Goal: Communication & Community: Share content

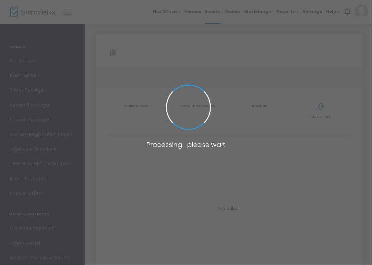
type input "[URL][DOMAIN_NAME]"
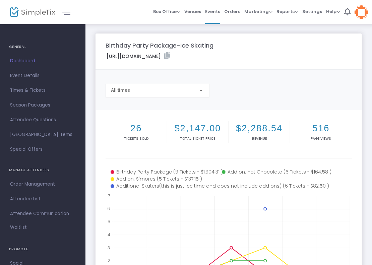
click at [42, 17] on img at bounding box center [32, 12] width 45 height 10
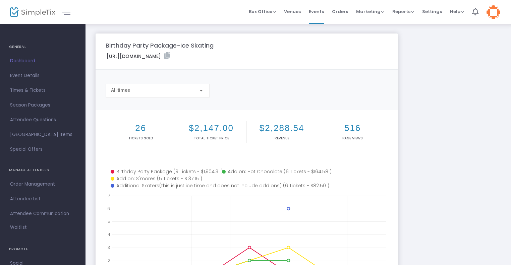
click at [49, 16] on img at bounding box center [32, 12] width 45 height 10
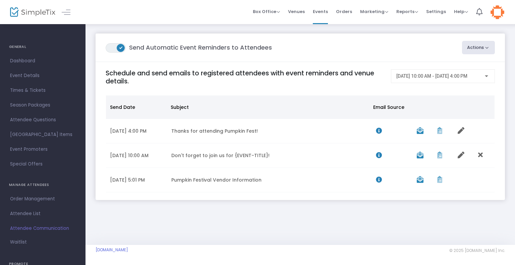
click at [486, 44] on button "Actions" at bounding box center [478, 47] width 33 height 13
click at [468, 64] on li "Create Email Blast" at bounding box center [459, 65] width 70 height 13
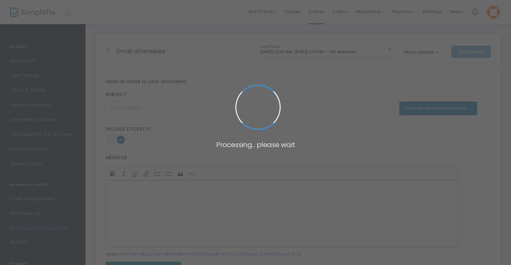
type input "Don't forget to join us for {EVENT-TITLE}!"
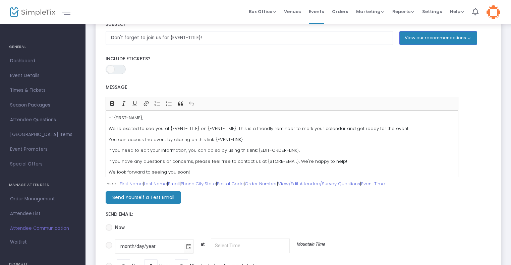
scroll to position [71, 0]
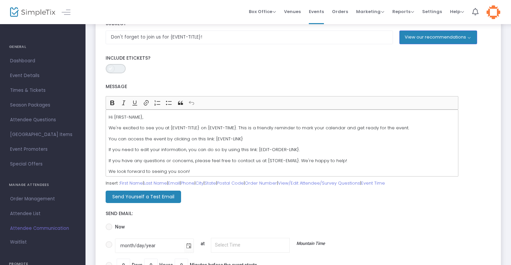
click at [115, 71] on span "ON OFF" at bounding box center [116, 68] width 20 height 9
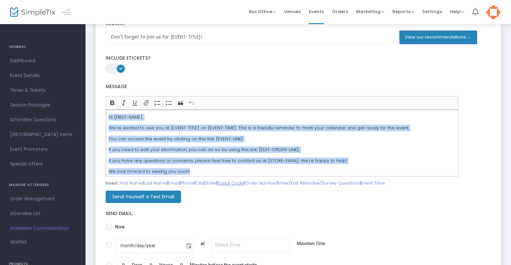
scroll to position [2, 0]
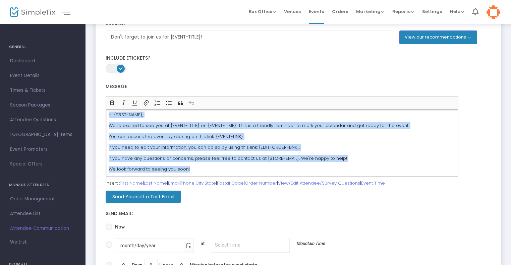
drag, startPoint x: 108, startPoint y: 118, endPoint x: 268, endPoint y: 211, distance: 184.9
click at [268, 211] on form "Subject * Don't forget to join us for {EVENT-TITLE}! View our recommendations D…" at bounding box center [298, 149] width 385 height 271
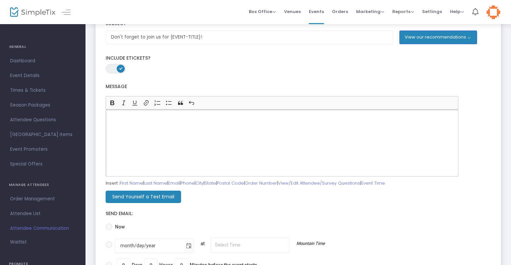
scroll to position [0, 0]
click at [156, 123] on div "Rich Text Editor, main" at bounding box center [282, 143] width 353 height 67
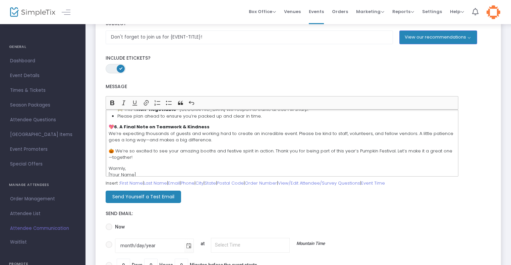
scroll to position [356, 0]
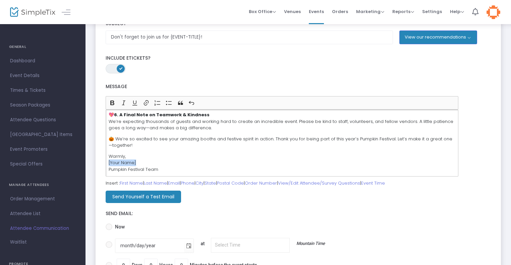
drag, startPoint x: 139, startPoint y: 163, endPoint x: 86, endPoint y: 166, distance: 53.1
click at [86, 166] on div "Email attendees 9/20/2025 @ 10:00 AM - 9/20/2025 @ 4:00 PM • 169 attendees Even…" at bounding box center [297, 126] width 425 height 349
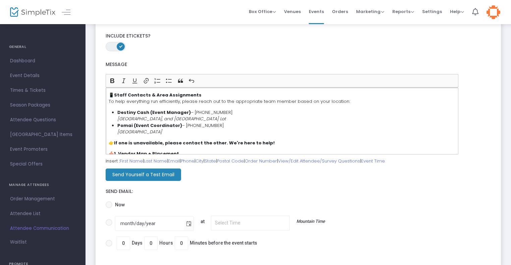
scroll to position [98, 0]
